Goal: Navigation & Orientation: Find specific page/section

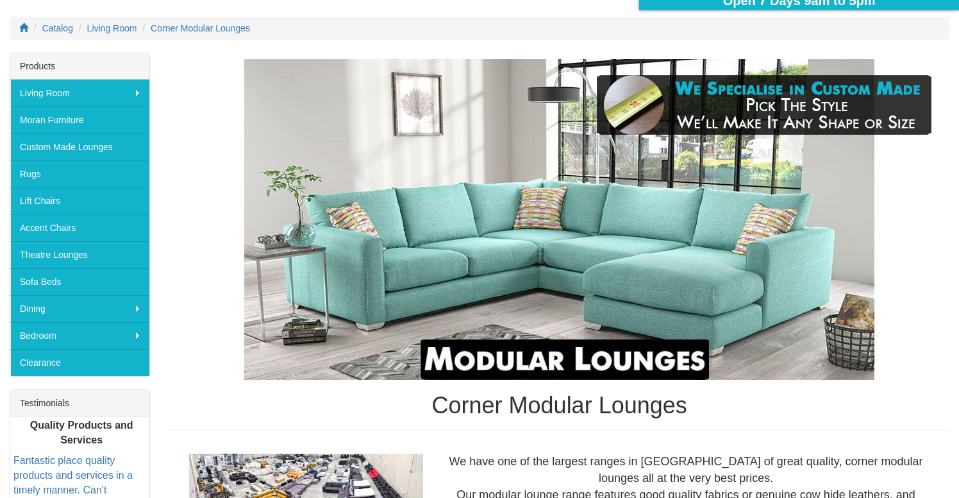
scroll to position [160, 0]
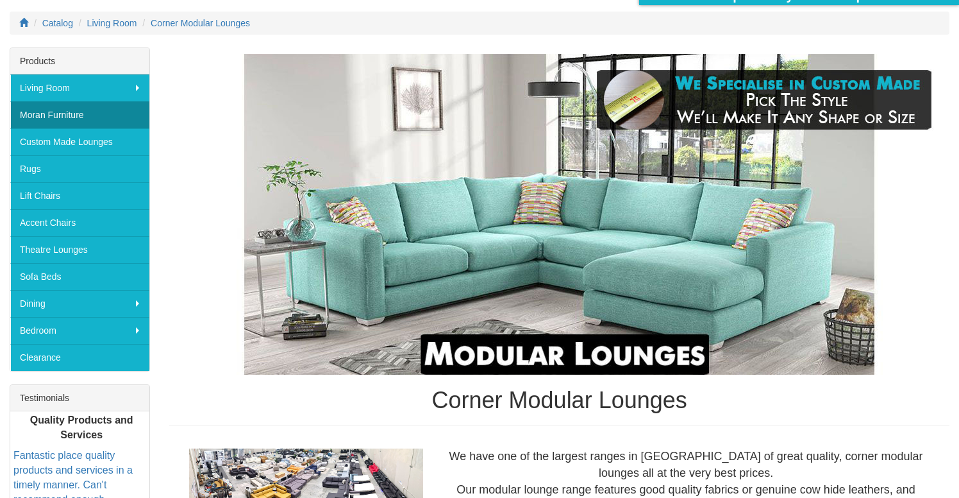
click at [107, 112] on link "Moran Furniture" at bounding box center [79, 114] width 139 height 27
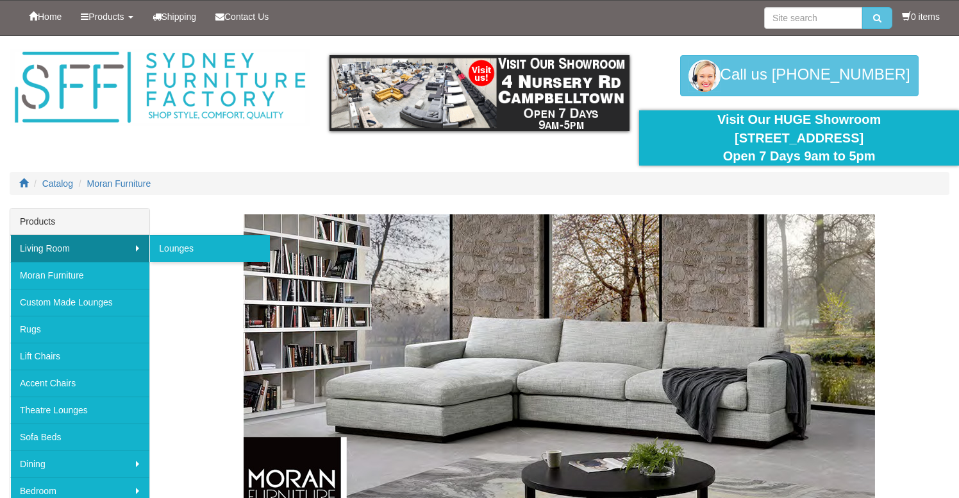
click at [73, 249] on link "Living Room" at bounding box center [79, 248] width 139 height 27
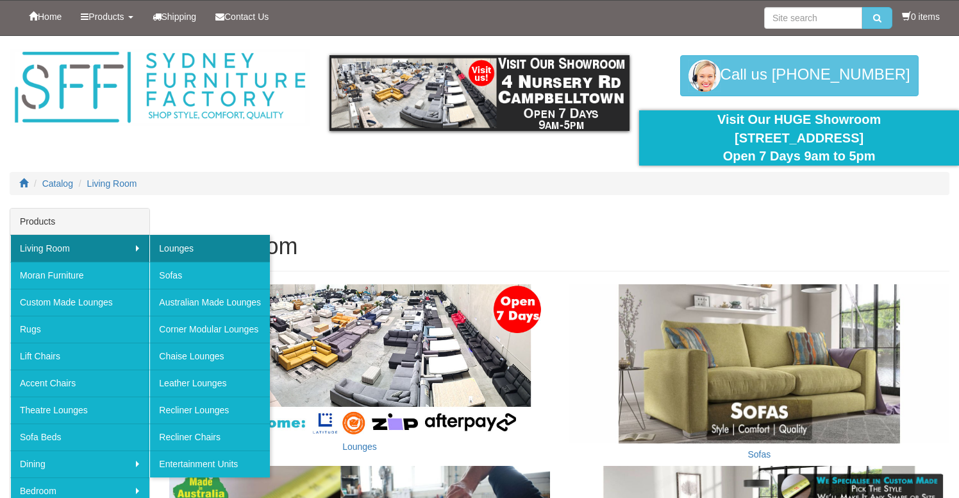
click at [188, 247] on link "Lounges" at bounding box center [209, 248] width 121 height 27
